Goal: Information Seeking & Learning: Learn about a topic

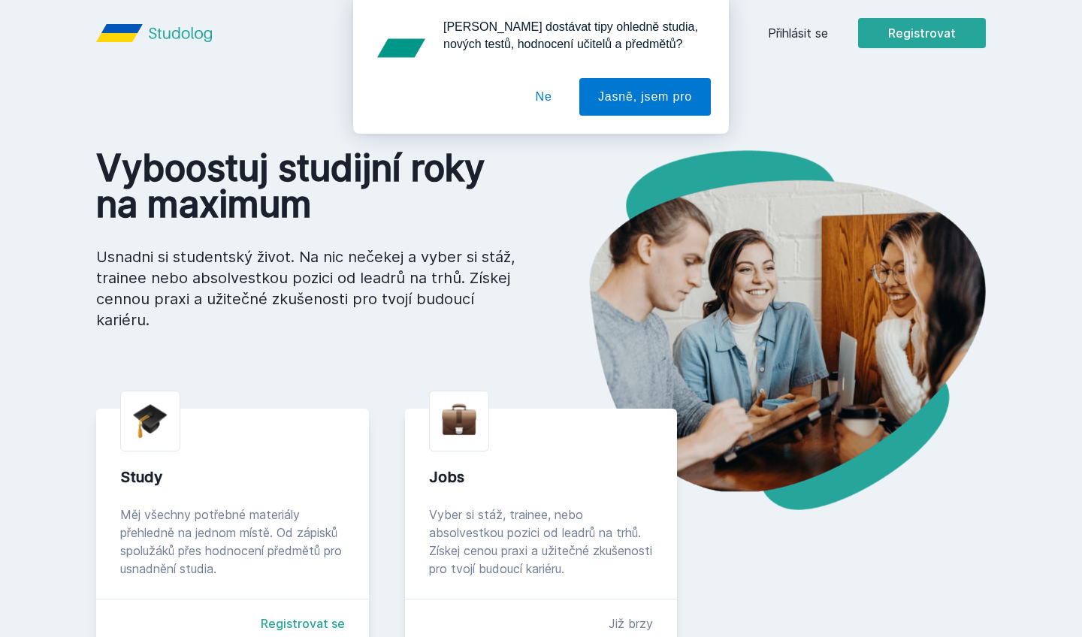
click at [539, 104] on button "Ne" at bounding box center [544, 97] width 54 height 38
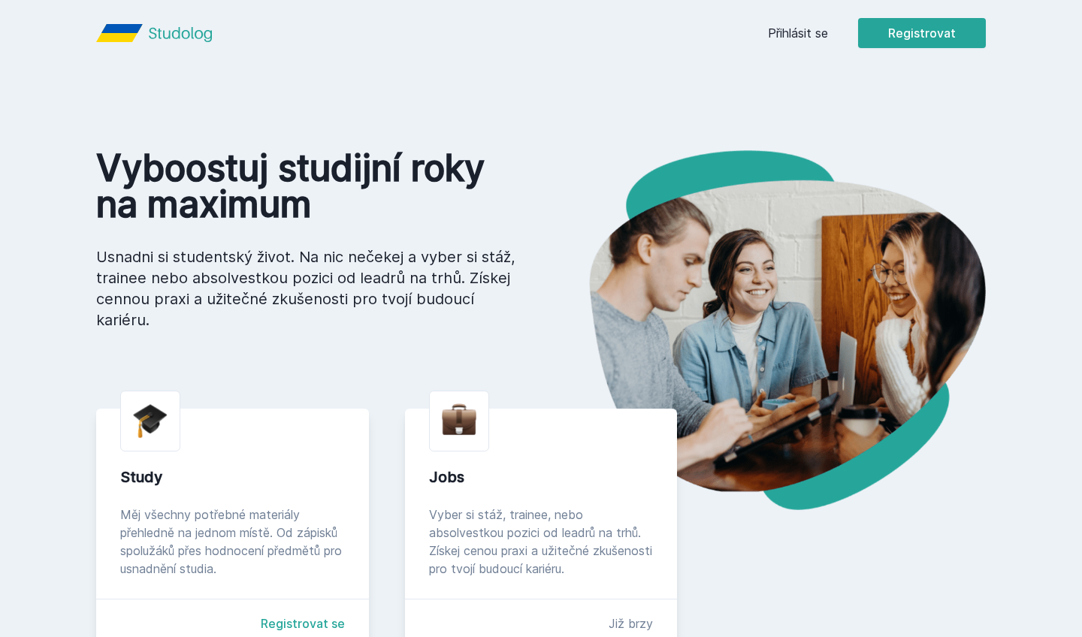
click at [805, 33] on link "Přihlásit se" at bounding box center [798, 33] width 60 height 18
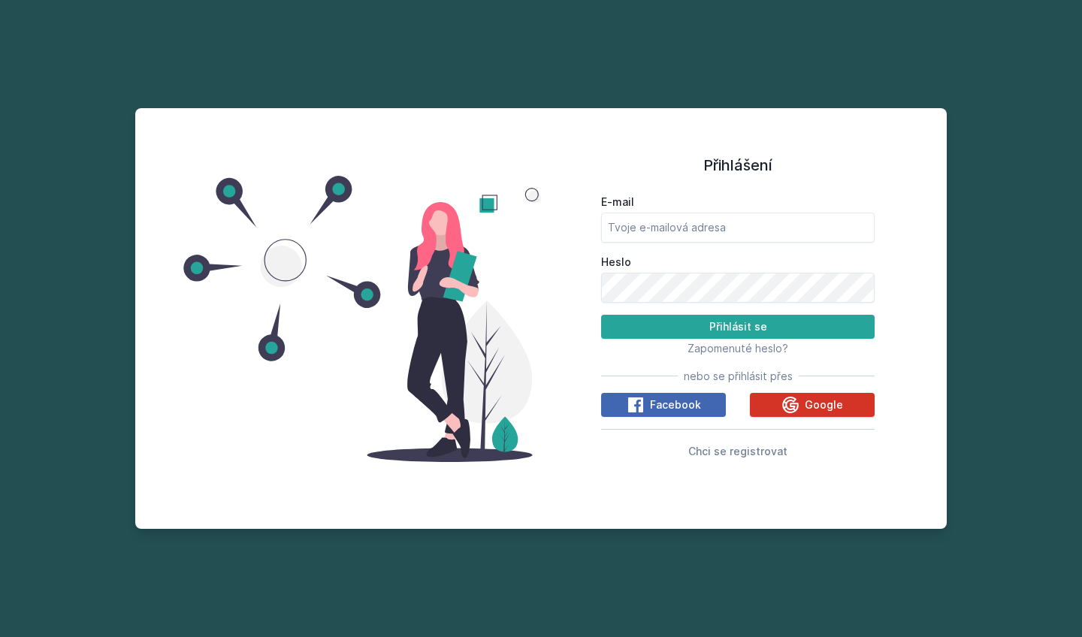
click at [794, 401] on icon at bounding box center [791, 405] width 18 height 18
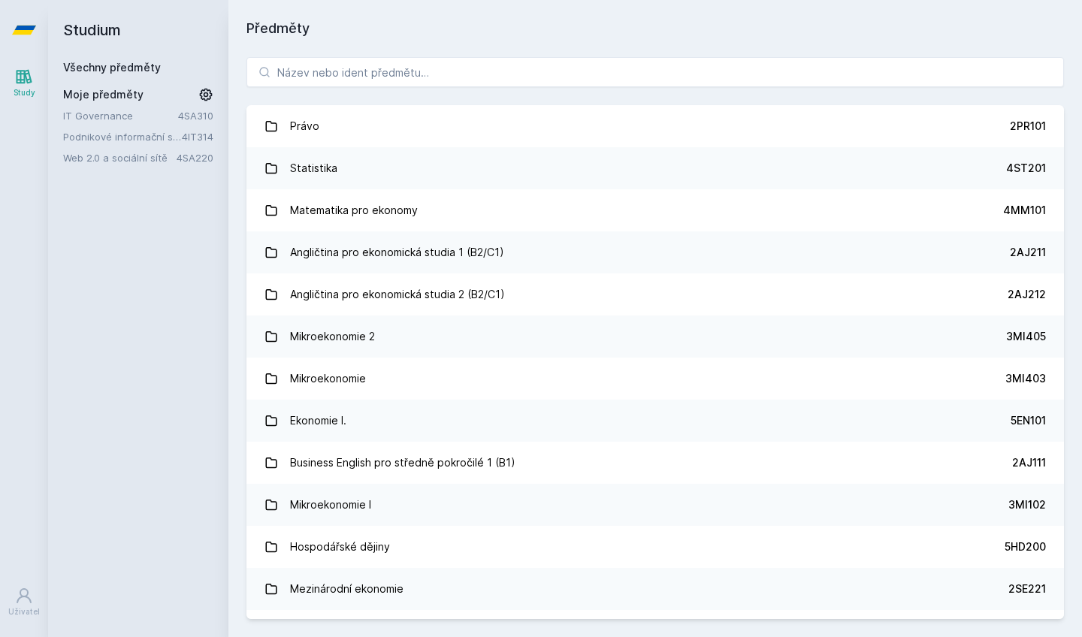
click at [143, 116] on link "IT Governance" at bounding box center [120, 115] width 115 height 15
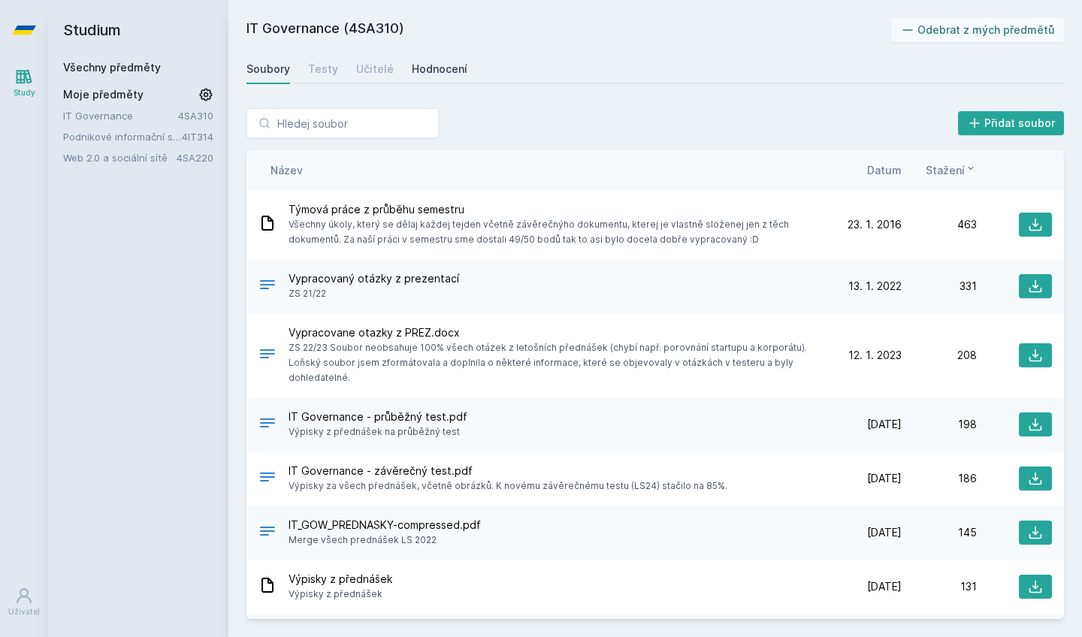
click at [426, 71] on div "Hodnocení" at bounding box center [440, 69] width 56 height 15
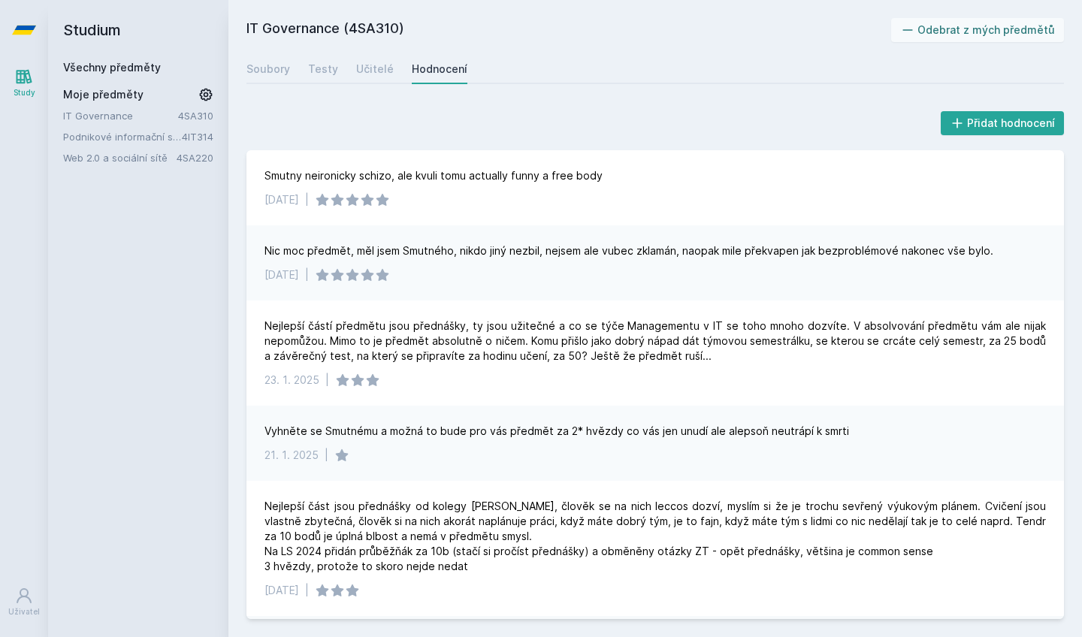
click at [426, 71] on div "Hodnocení" at bounding box center [440, 69] width 56 height 15
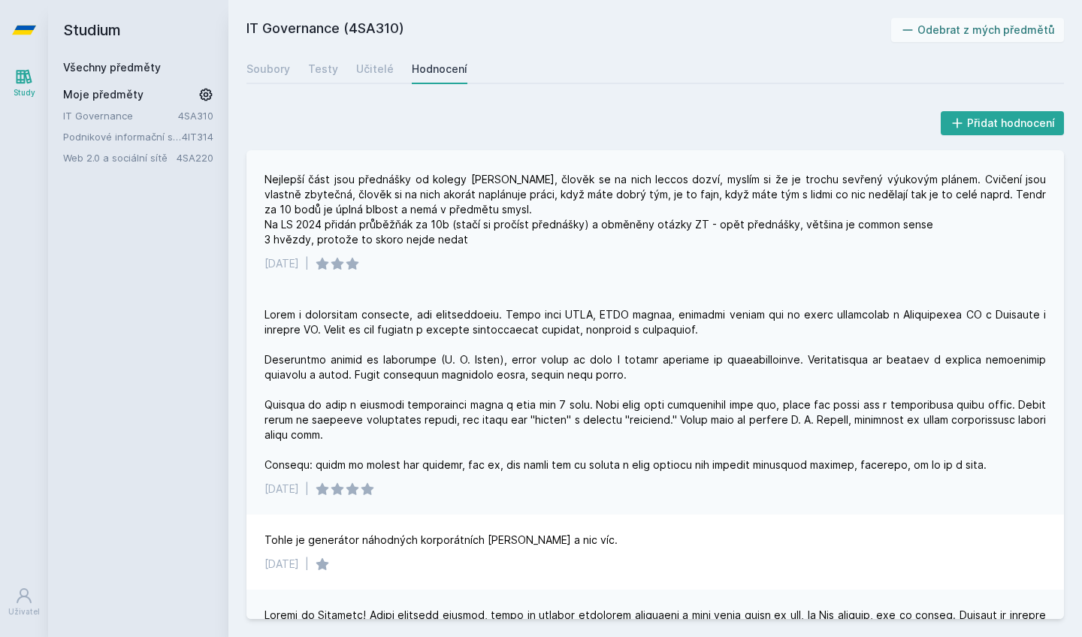
scroll to position [329, 0]
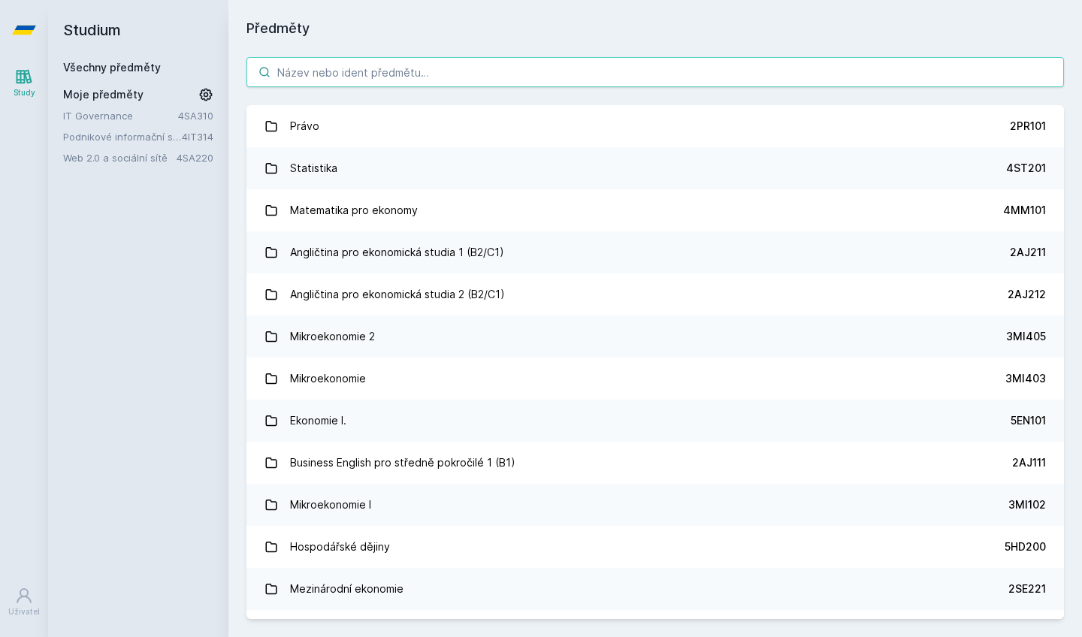
click at [316, 66] on input "search" at bounding box center [656, 72] width 818 height 30
click at [132, 132] on link "Podnikové informační systémy" at bounding box center [122, 136] width 119 height 15
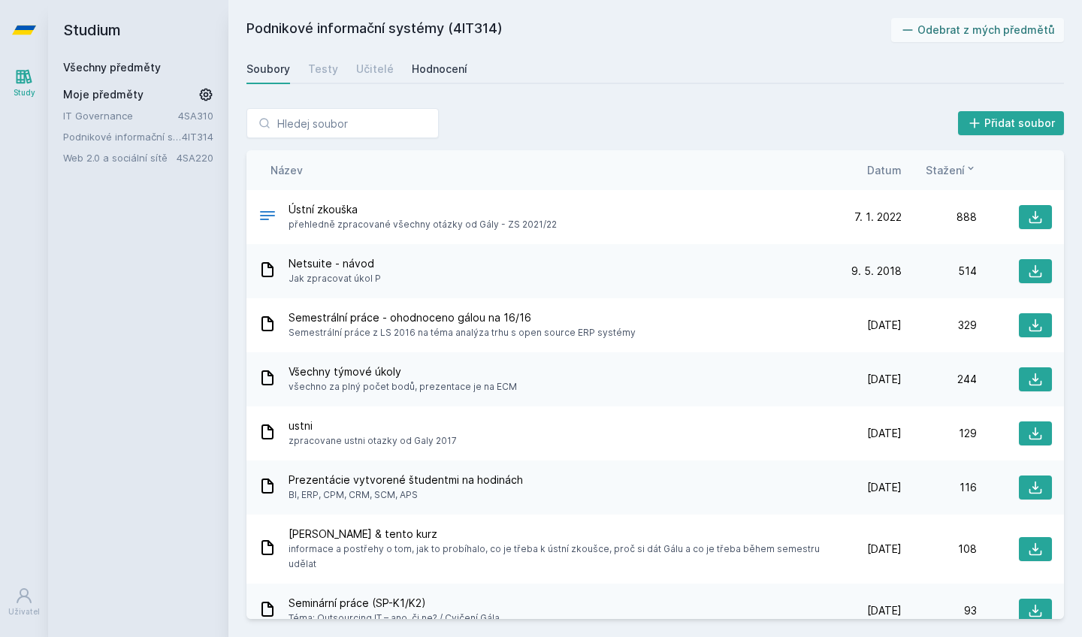
click at [440, 72] on div "Hodnocení" at bounding box center [440, 69] width 56 height 15
